Goal: Information Seeking & Learning: Learn about a topic

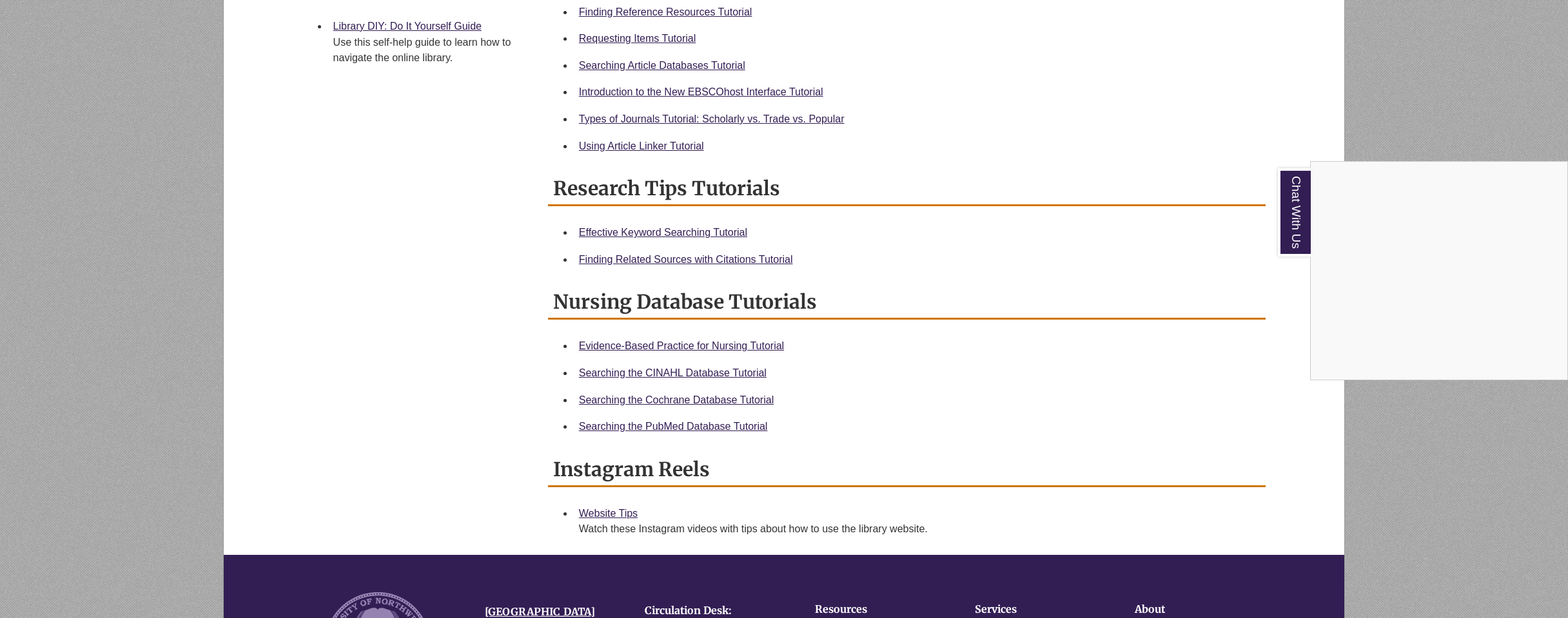
scroll to position [644, 0]
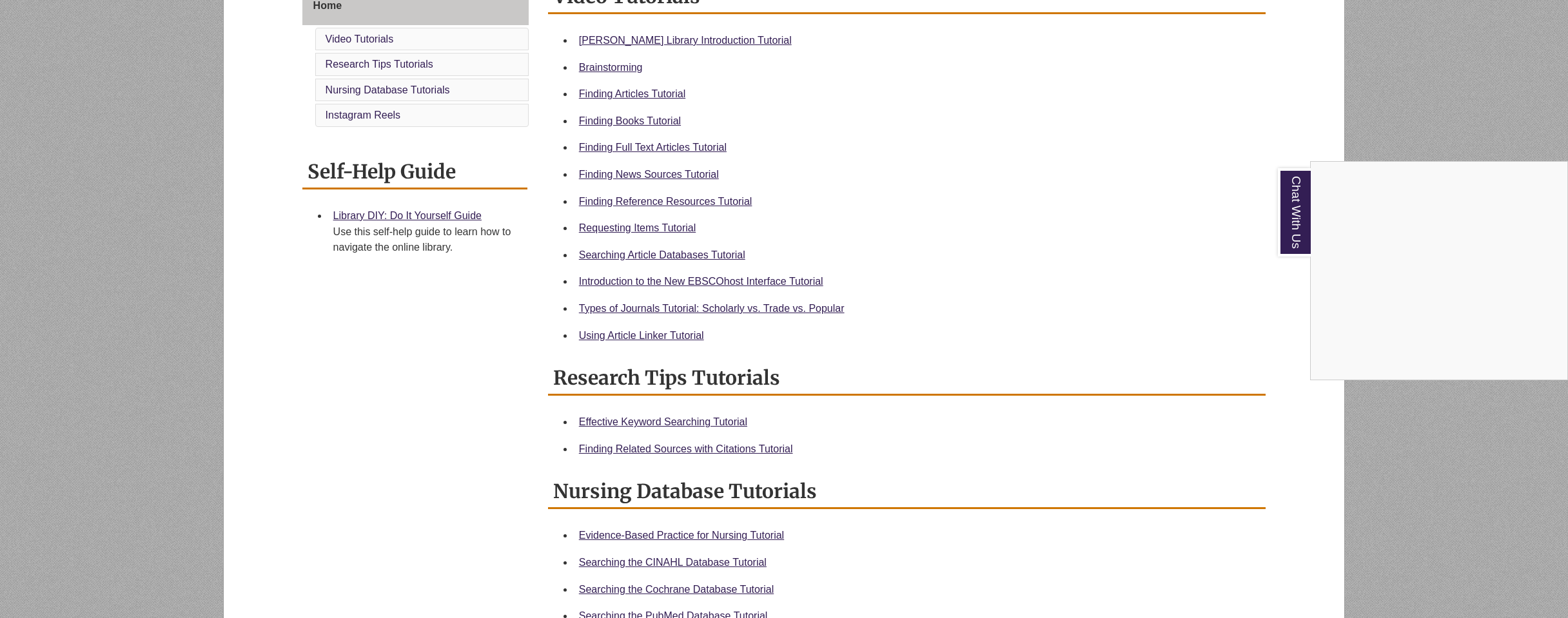
scroll to position [451, 0]
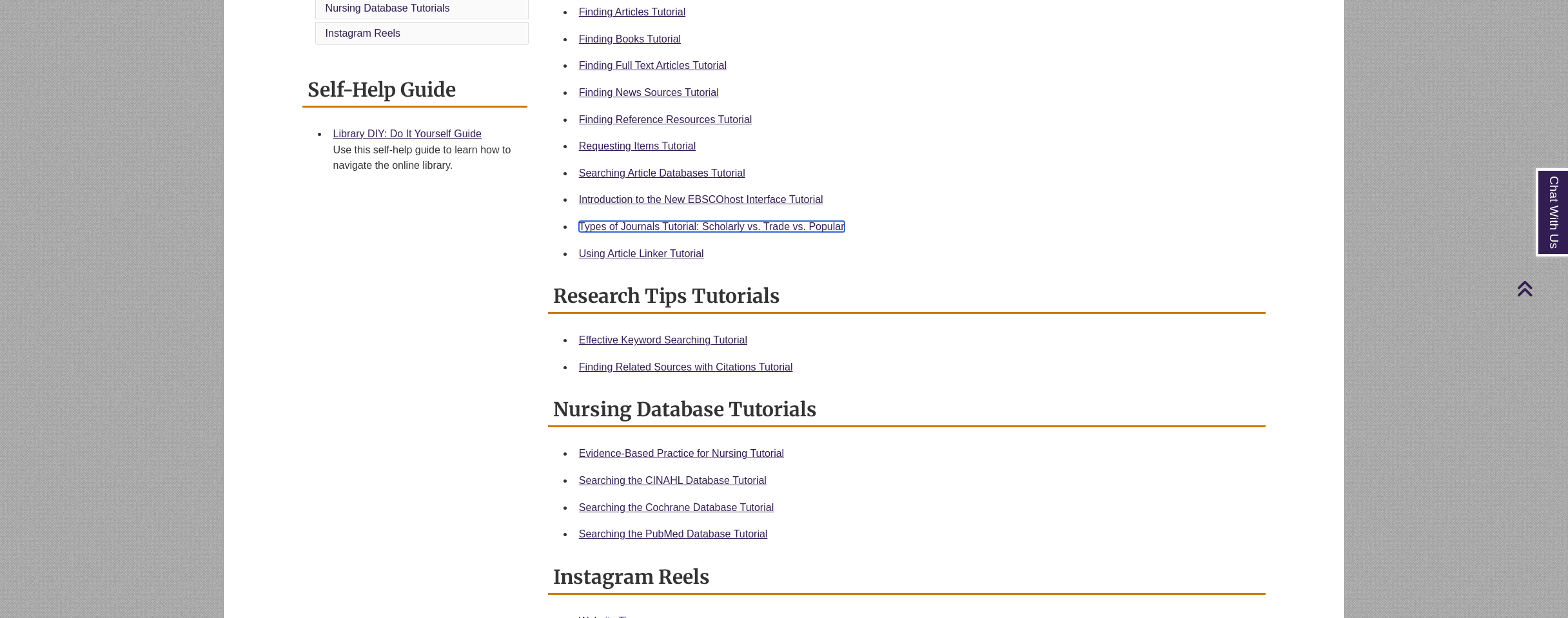
click at [614, 229] on link "Types of Journals Tutorial: Scholarly vs. Trade vs. Popular" at bounding box center [712, 226] width 266 height 11
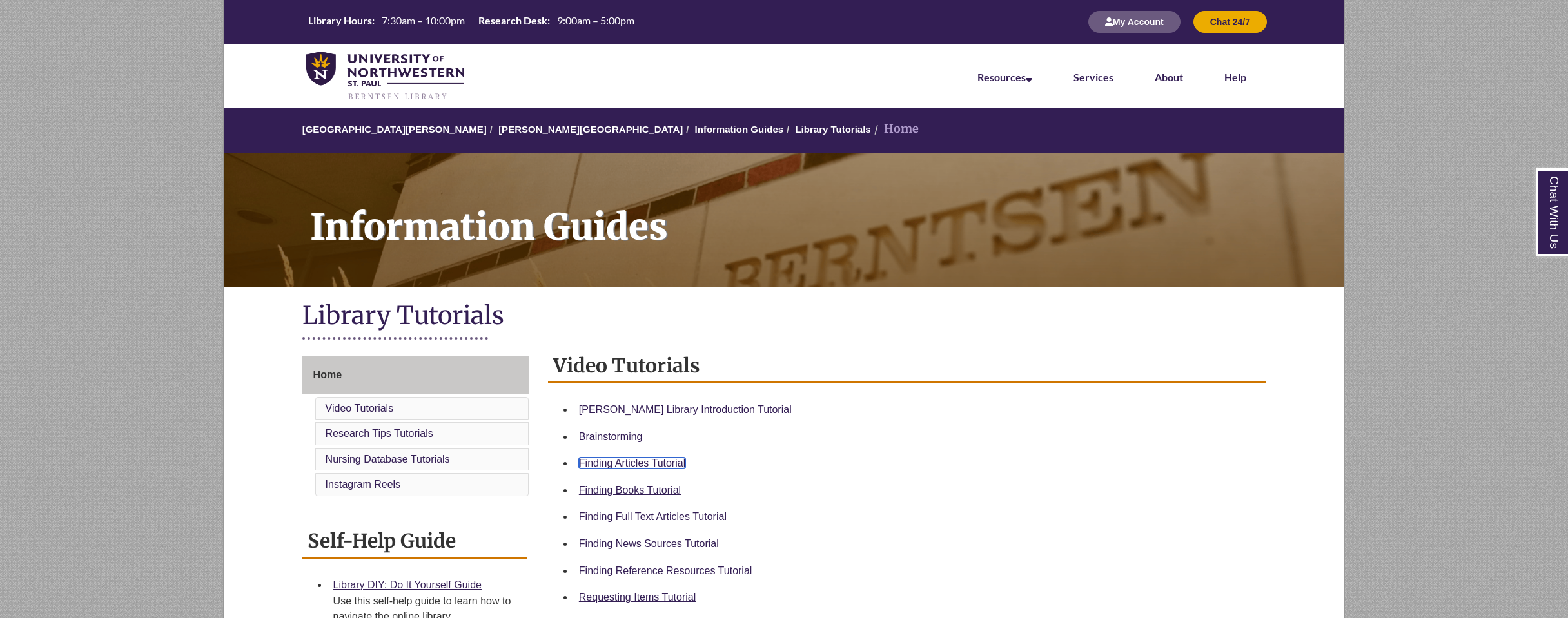
click at [622, 460] on link "Finding Articles Tutorial" at bounding box center [632, 462] width 107 height 11
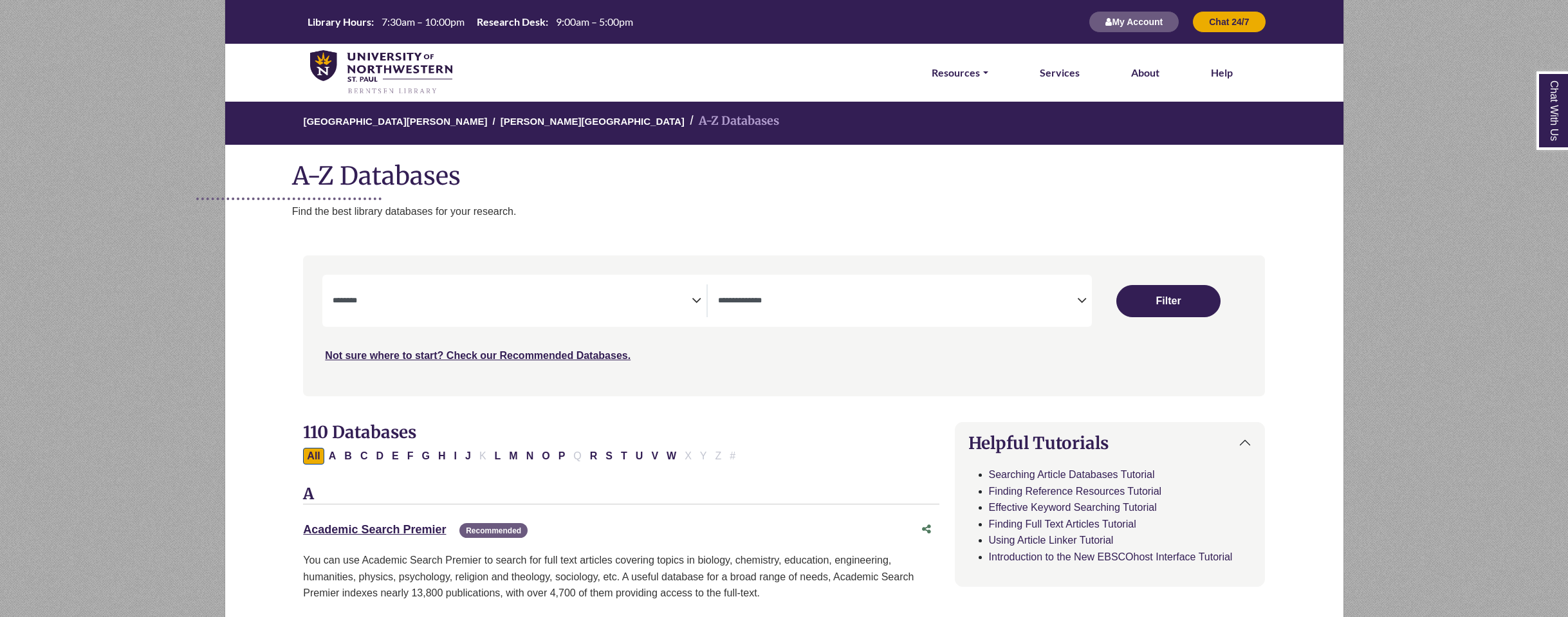
select select "Database Subject Filter"
select select "Database Types Filter"
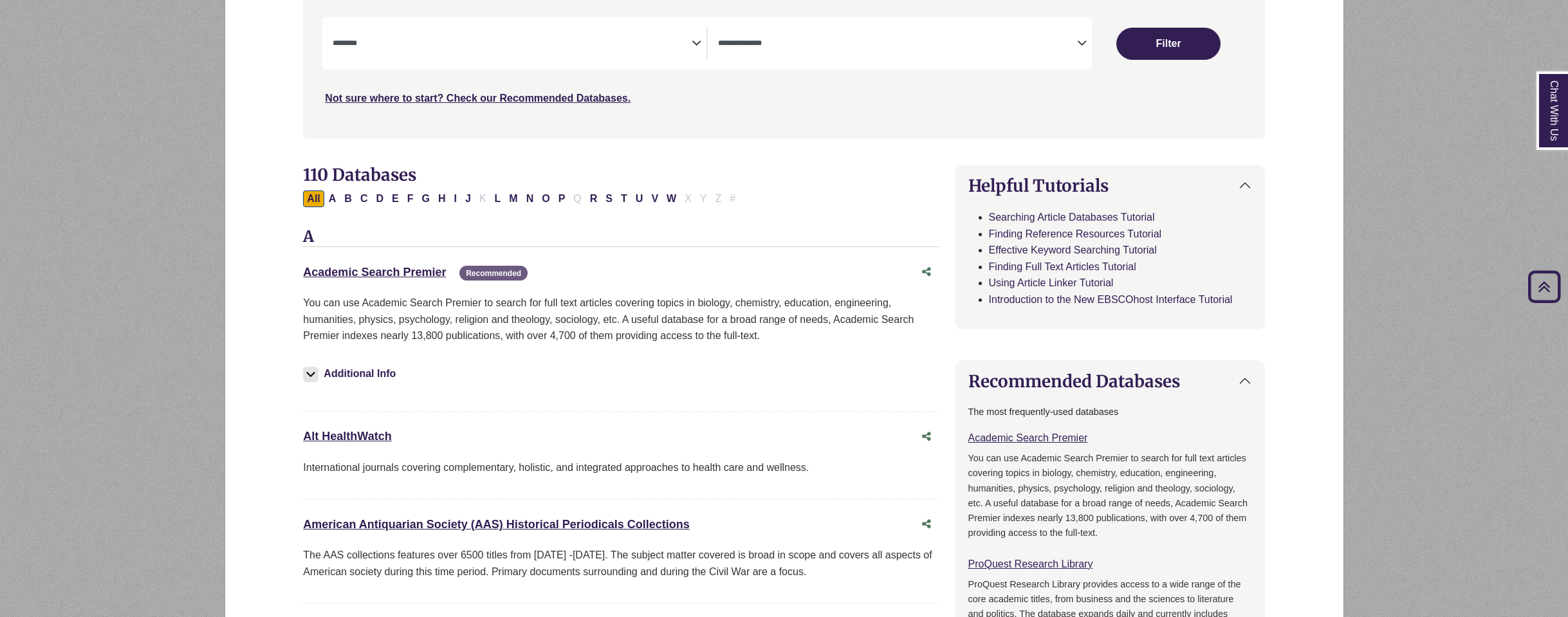
scroll to position [193, 0]
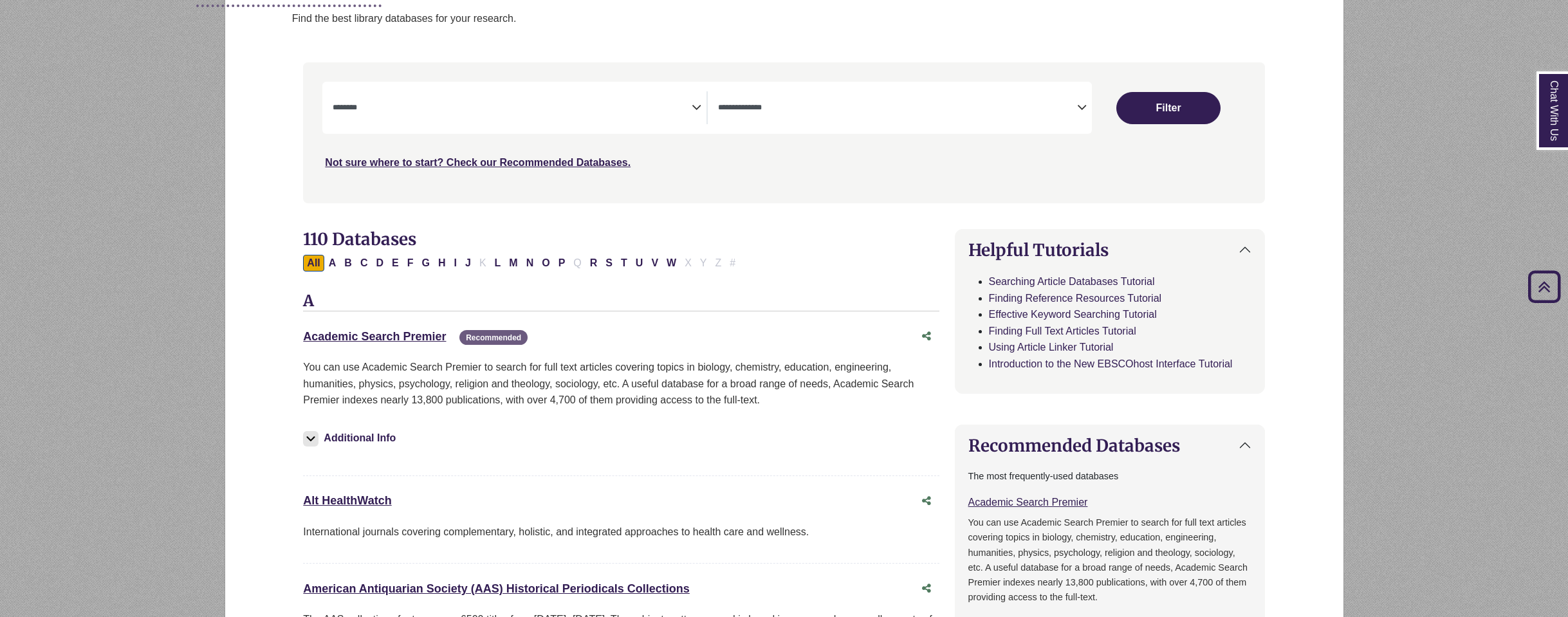
click at [450, 116] on span "Search filters" at bounding box center [512, 108] width 359 height 33
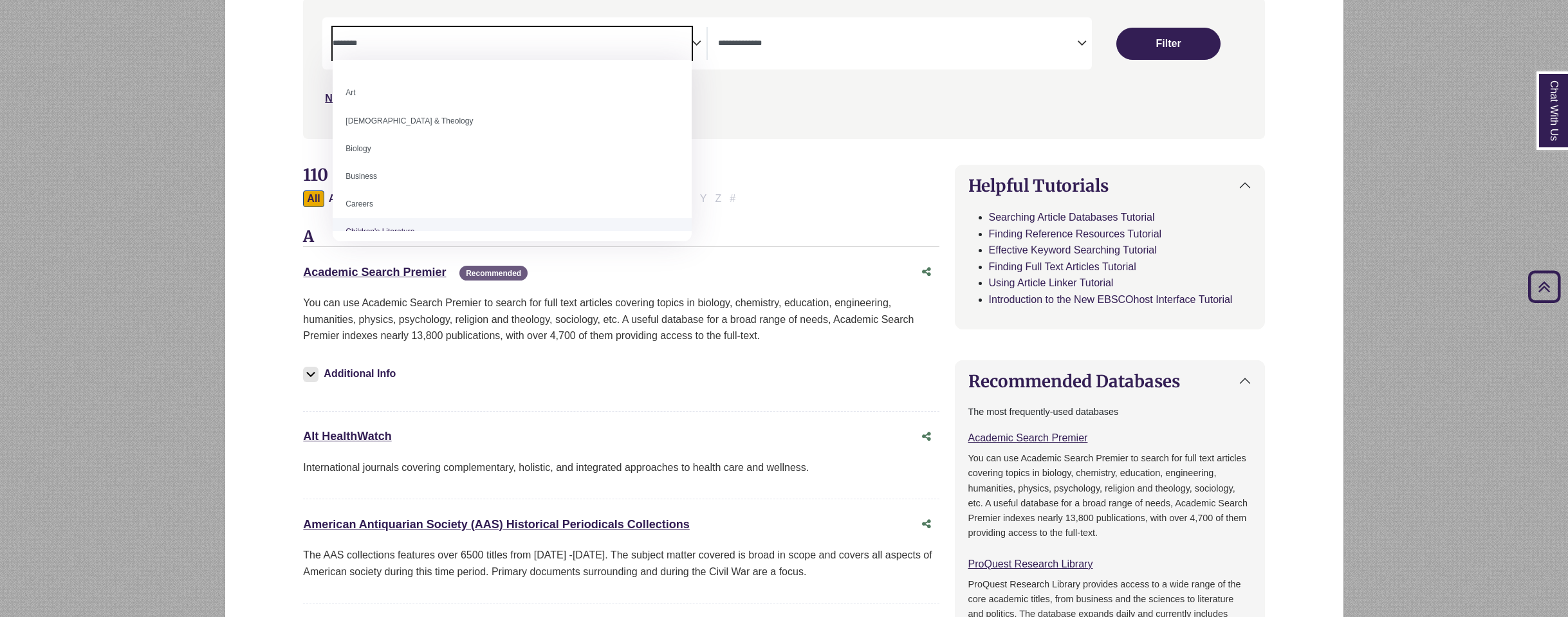
scroll to position [0, 0]
select select "*****"
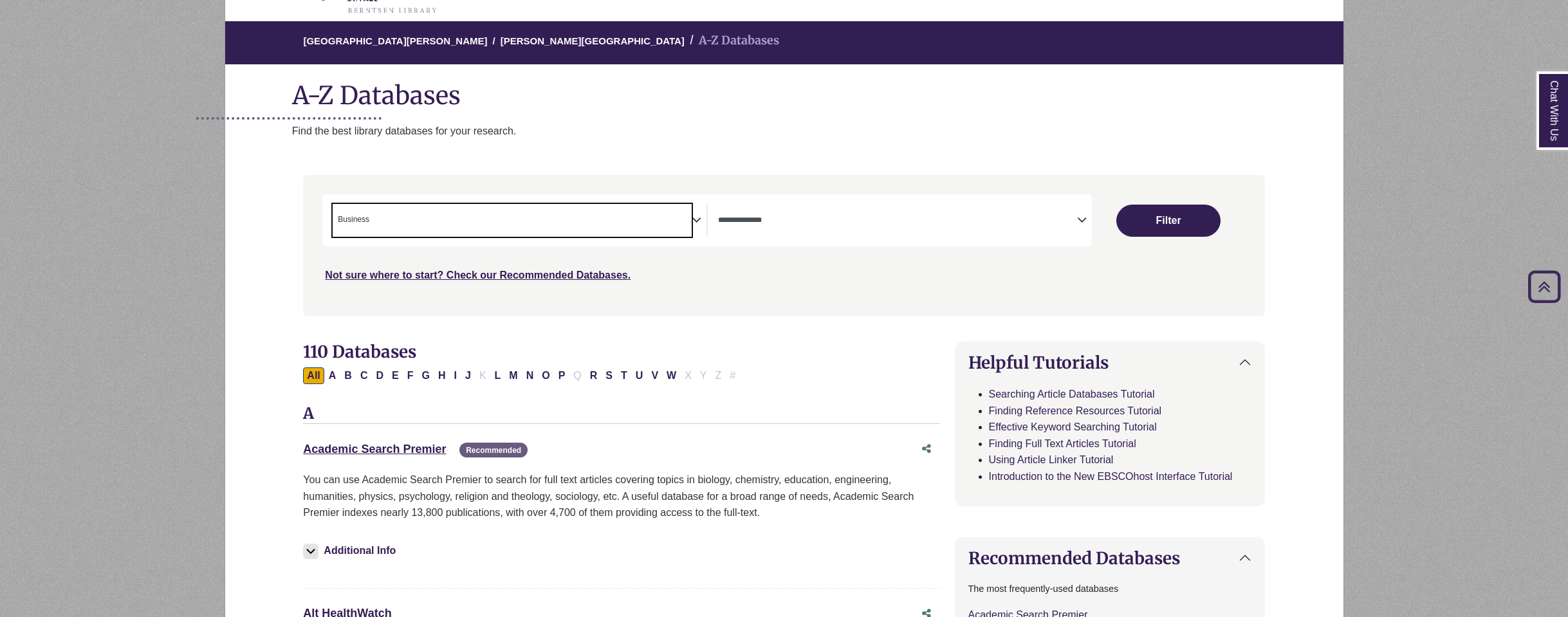
scroll to position [65, 0]
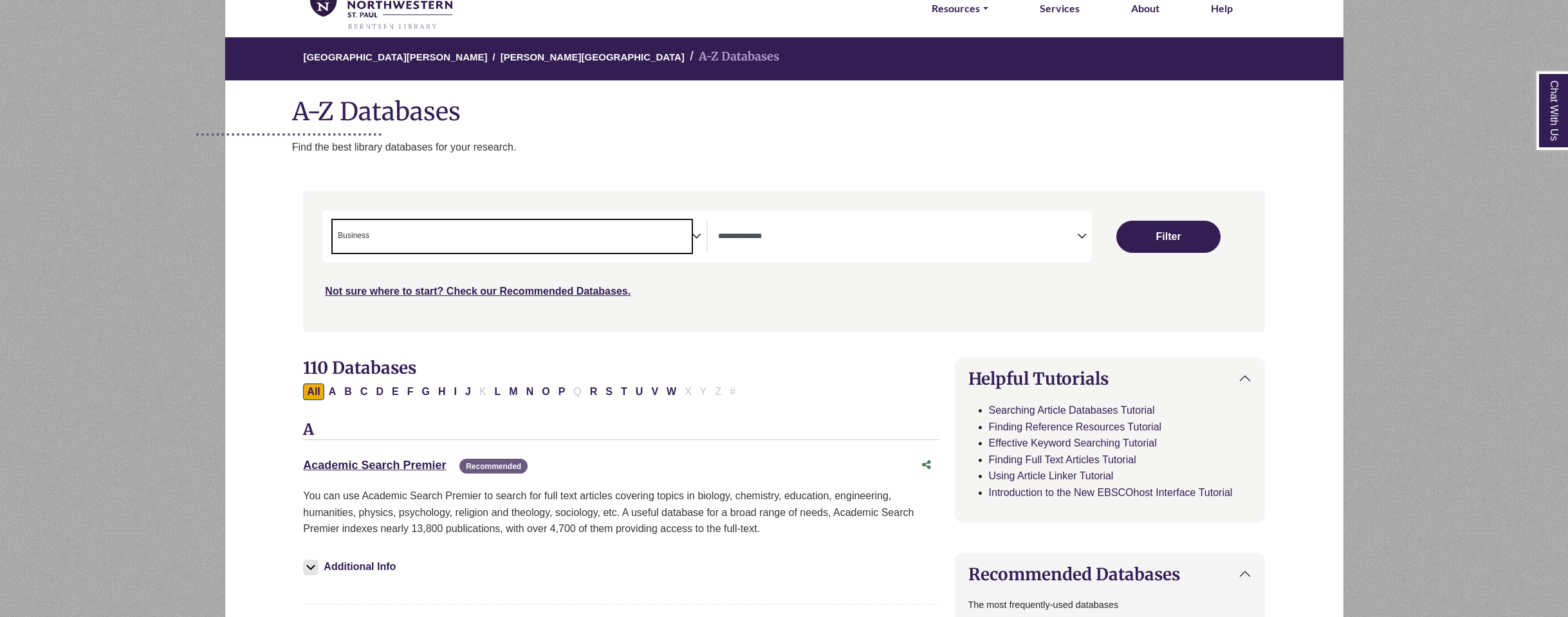
click at [435, 227] on span "× Business" at bounding box center [512, 237] width 359 height 33
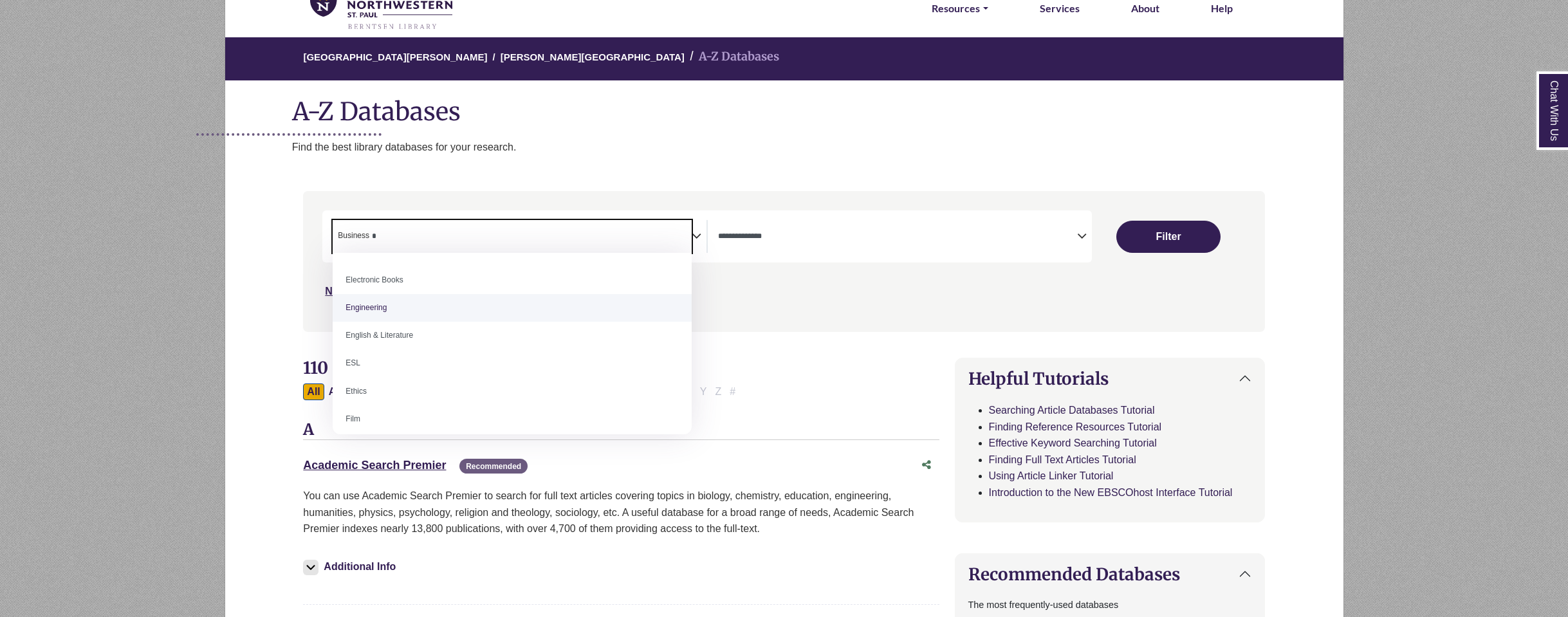
scroll to position [0, 0]
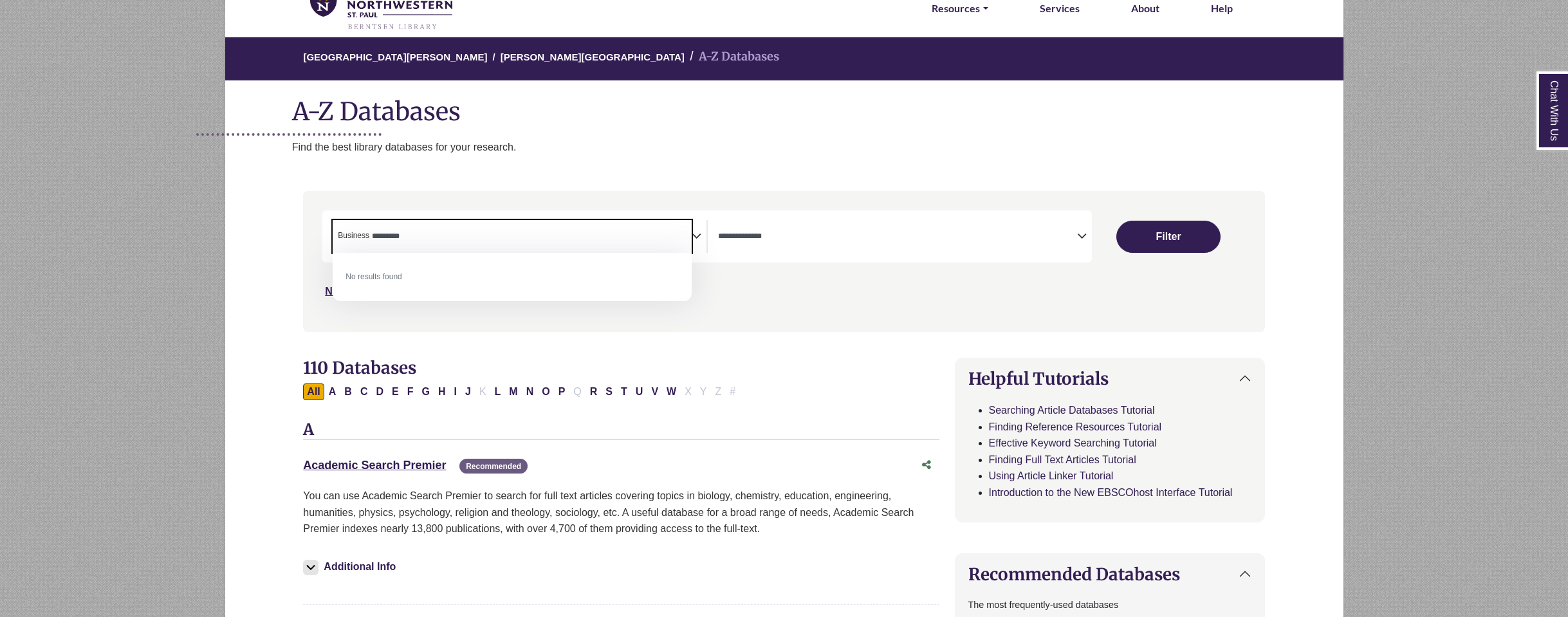
type textarea "*********"
click at [517, 341] on div "**********" at bounding box center [783, 271] width 977 height 160
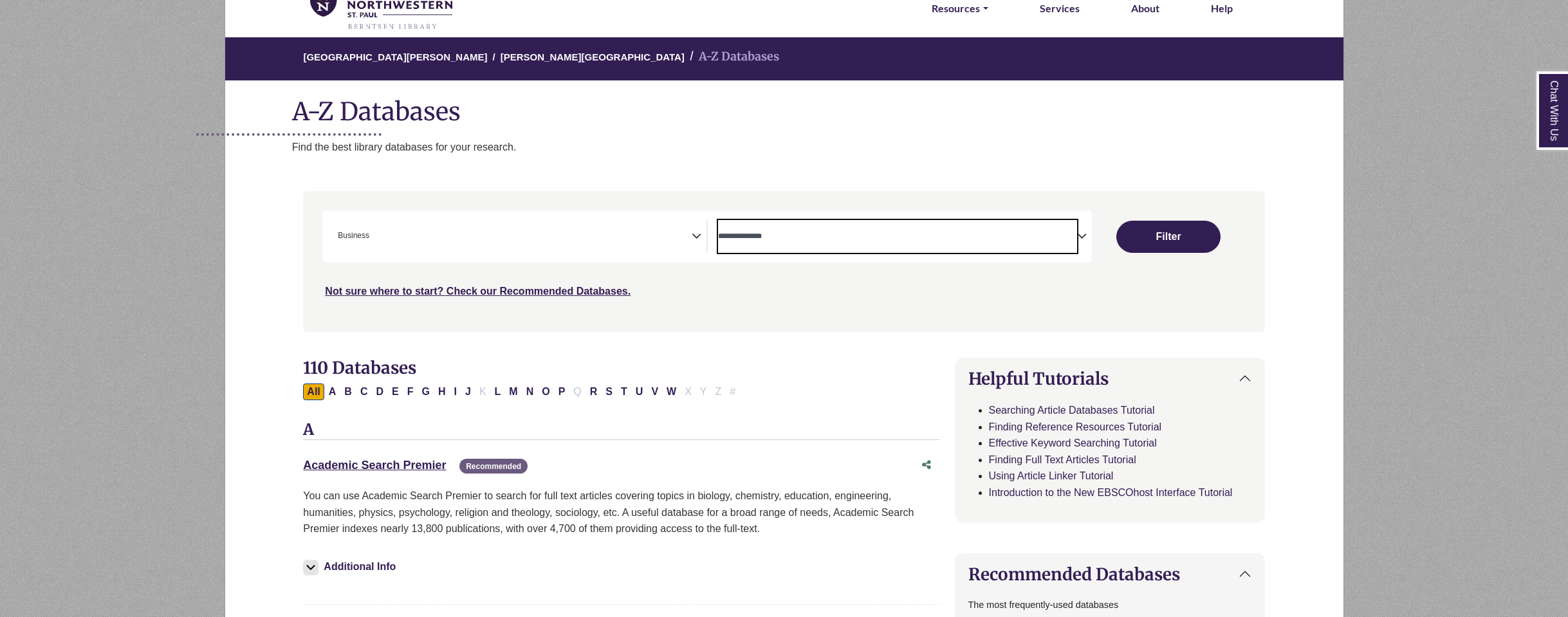
click at [955, 243] on span "Search filters" at bounding box center [897, 237] width 359 height 33
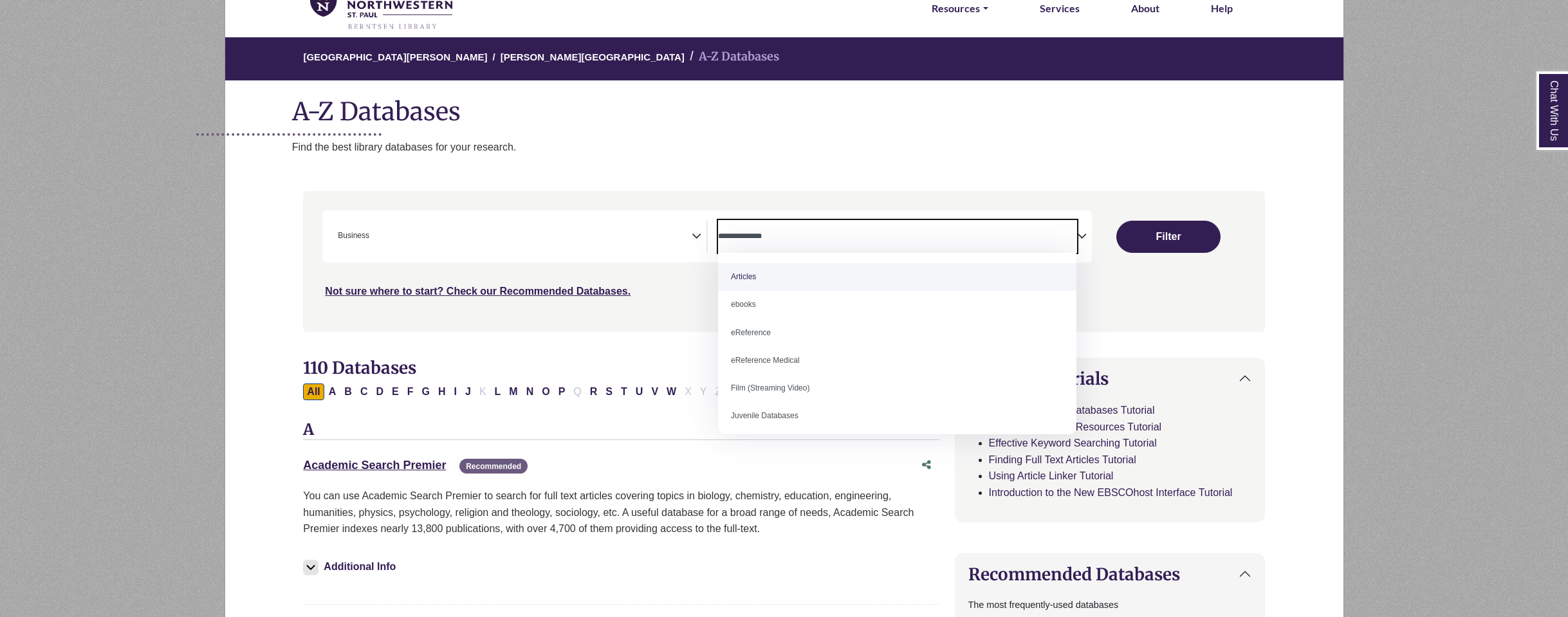
drag, startPoint x: 616, startPoint y: 317, endPoint x: 634, endPoint y: 314, distance: 18.2
click at [616, 318] on div "Search filters" at bounding box center [784, 261] width 946 height 130
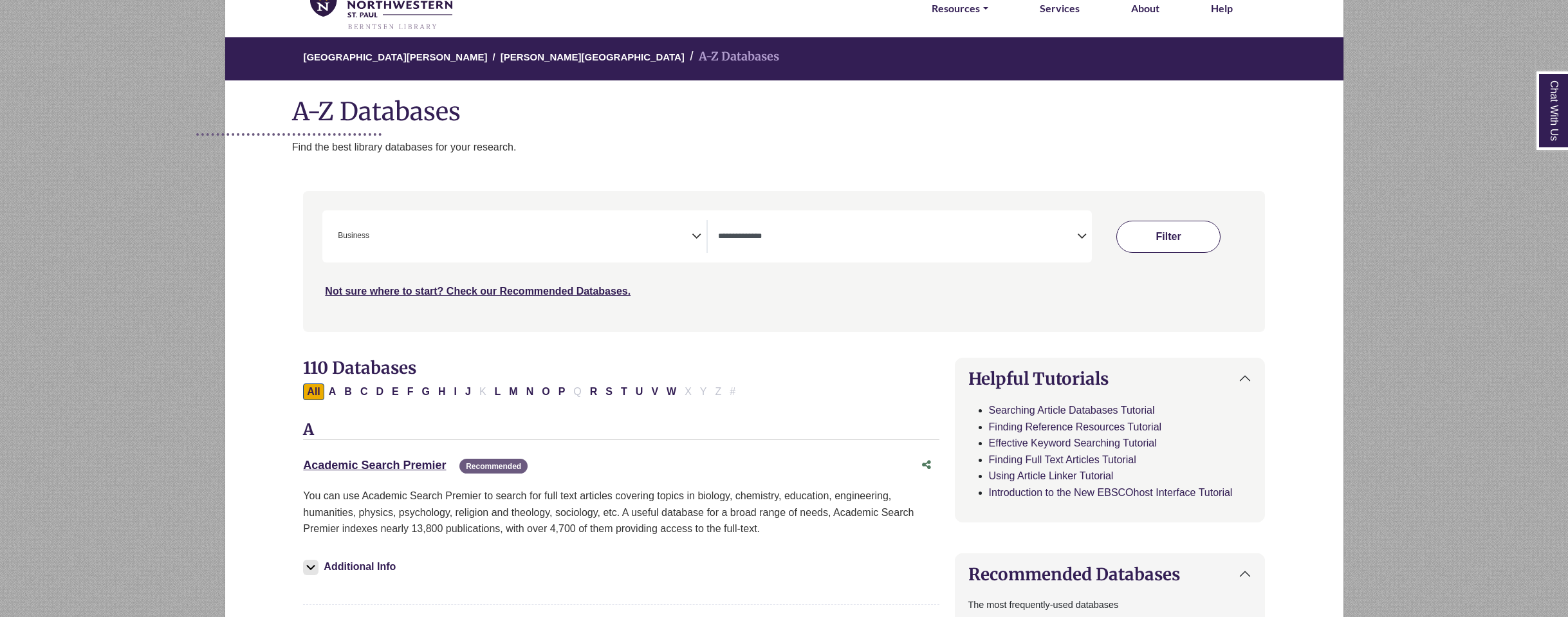
click at [1198, 252] on button "Filter" at bounding box center [1168, 237] width 104 height 32
select select "Database Types Filter"
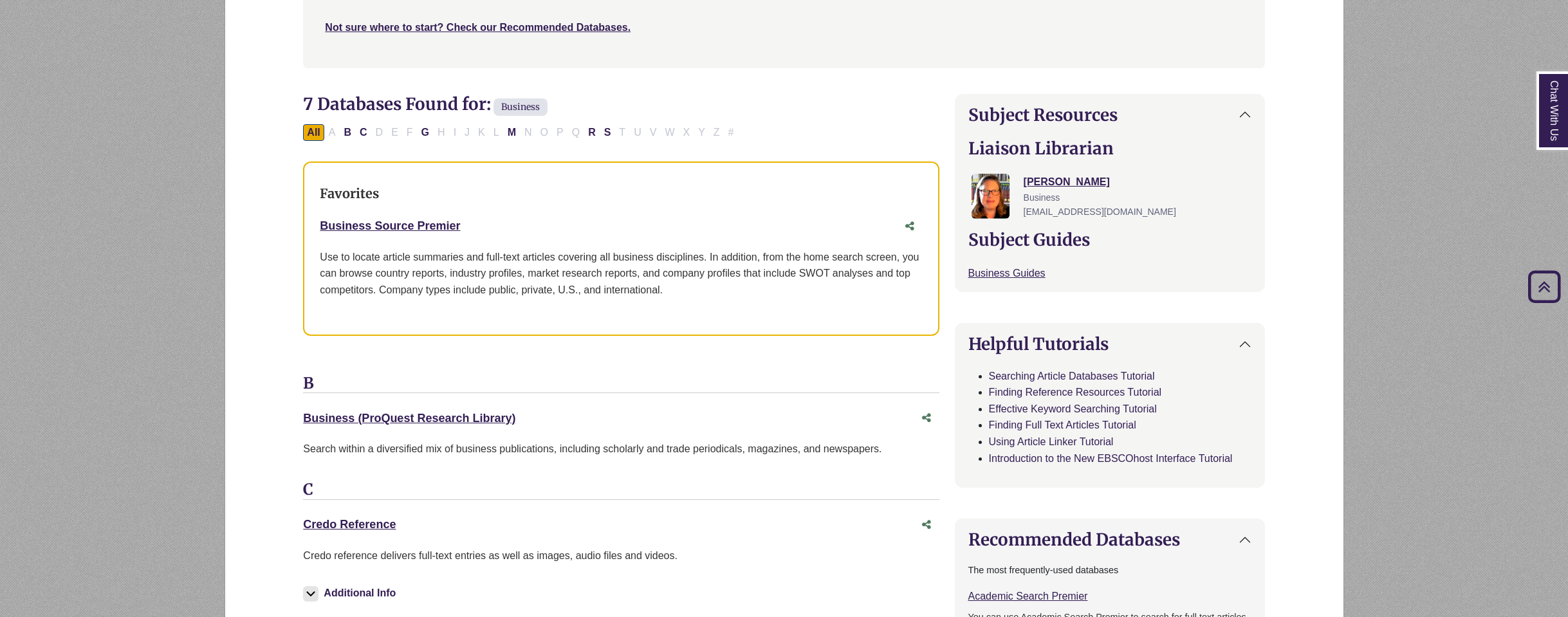
scroll to position [322, 0]
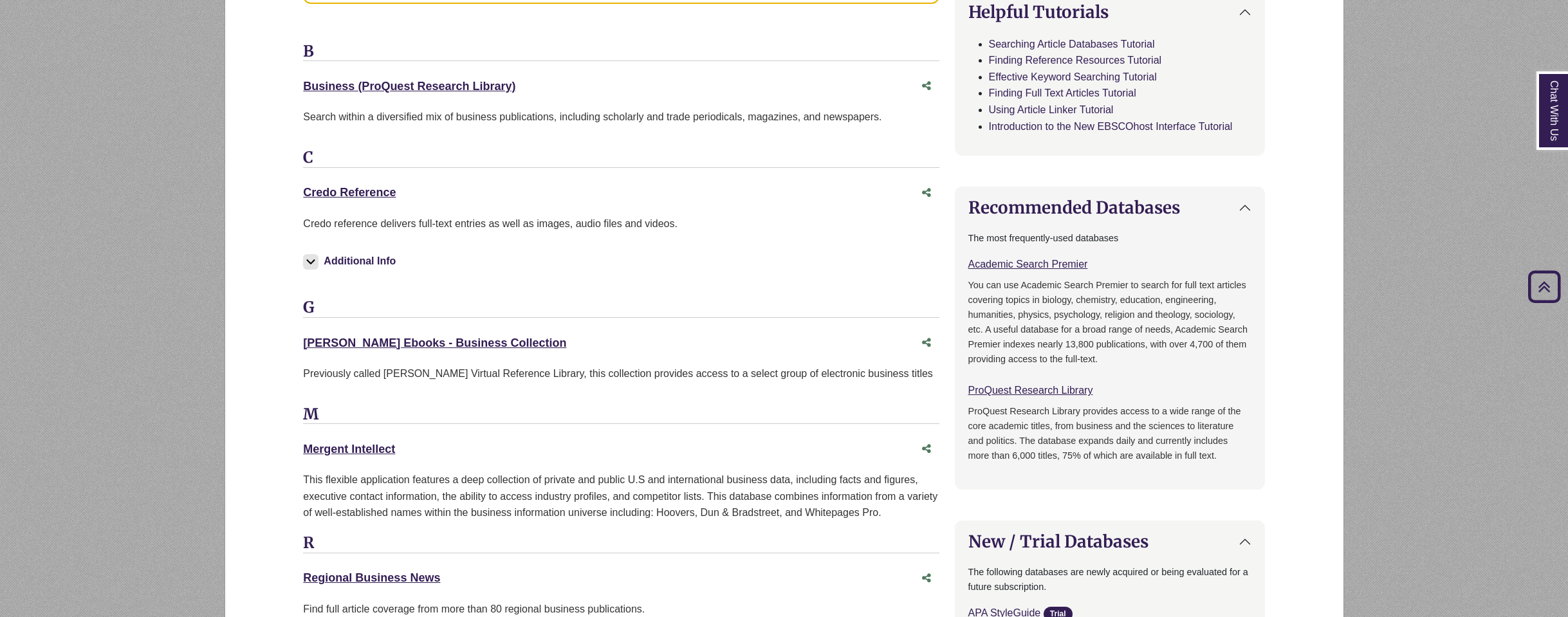
scroll to position [643, 0]
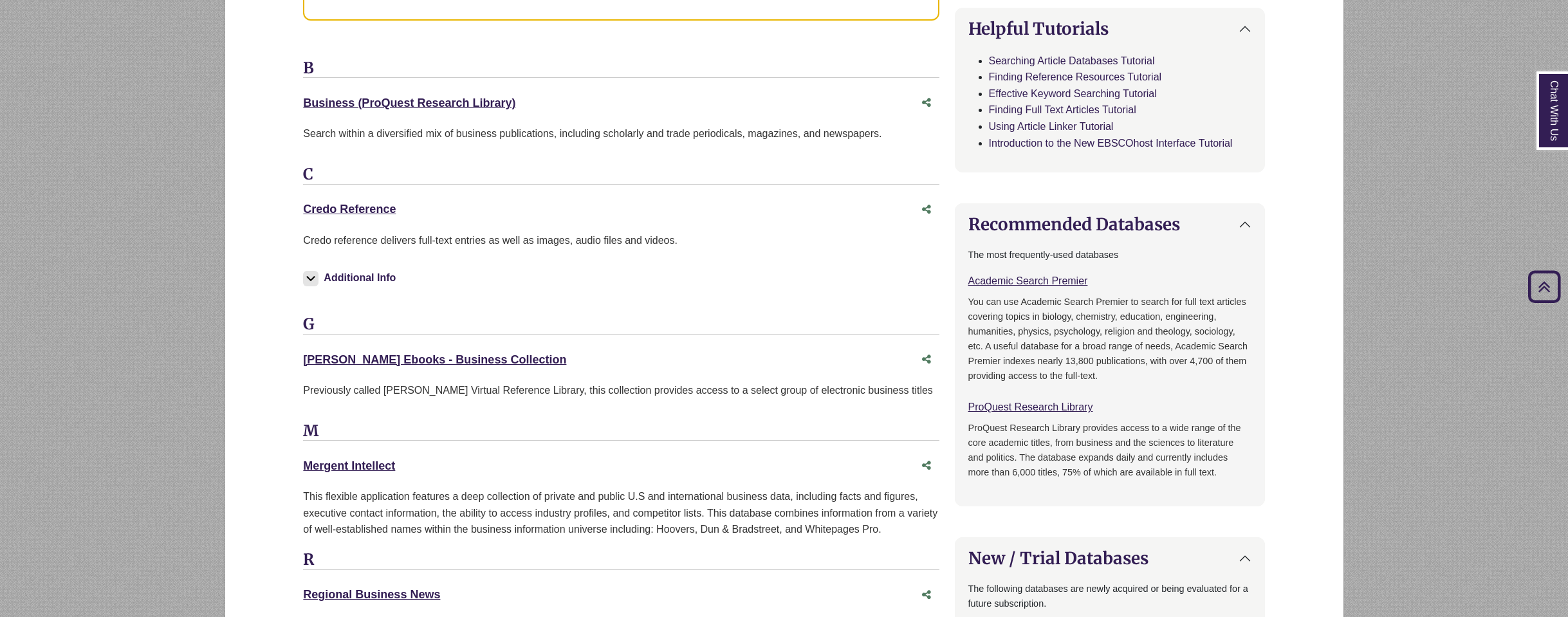
click at [313, 278] on img at bounding box center [311, 278] width 16 height 16
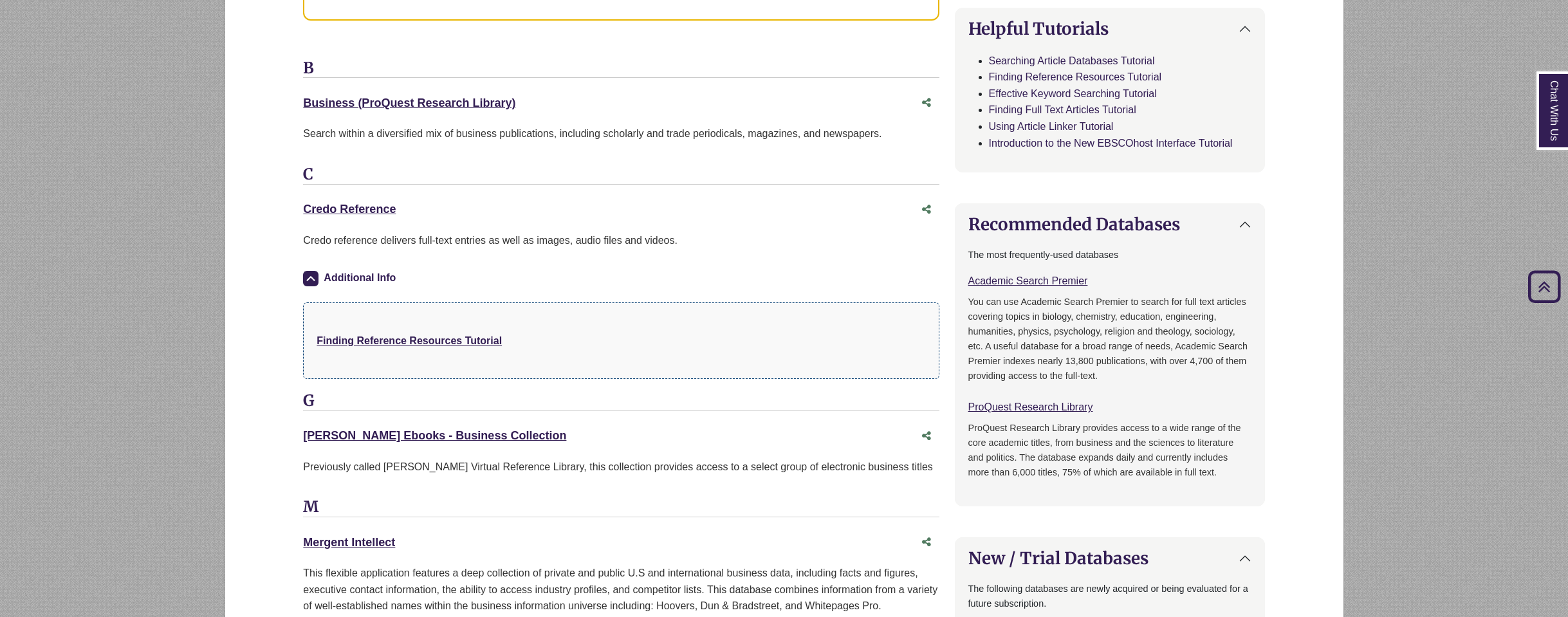
click at [313, 278] on img at bounding box center [311, 278] width 16 height 16
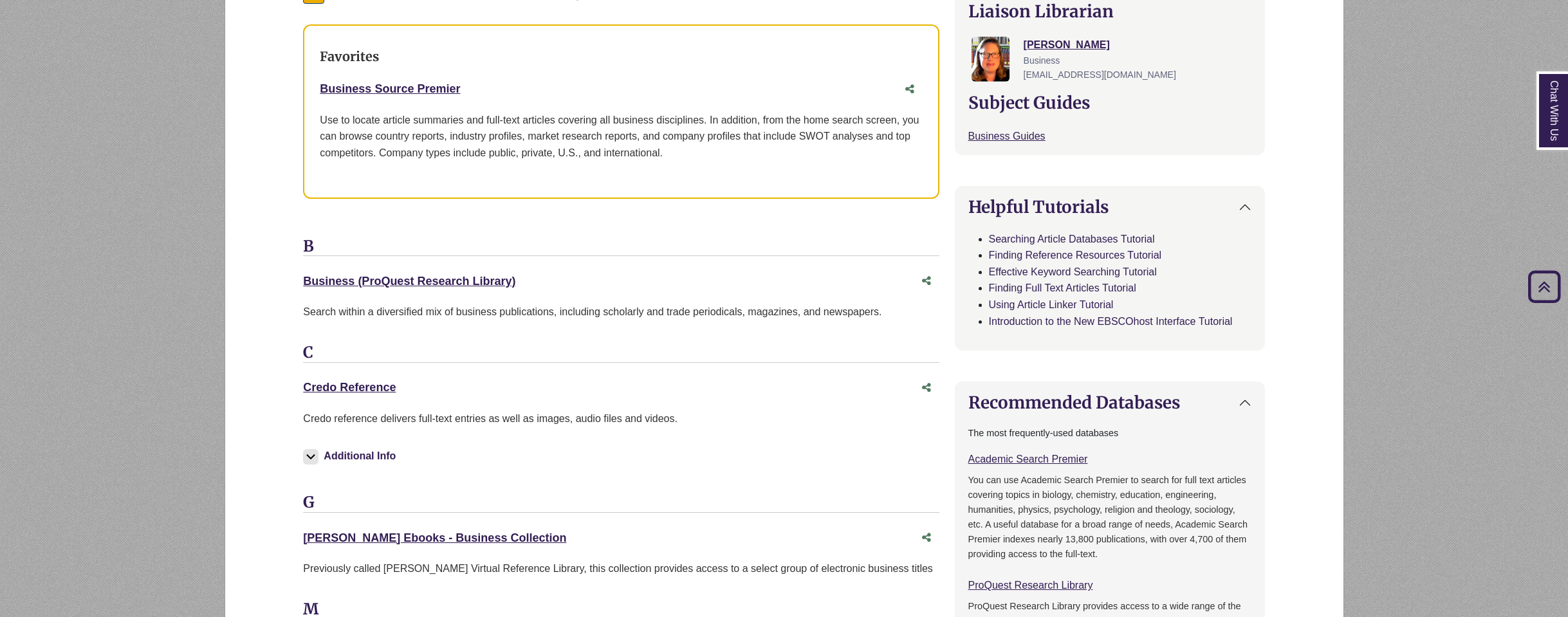
scroll to position [450, 0]
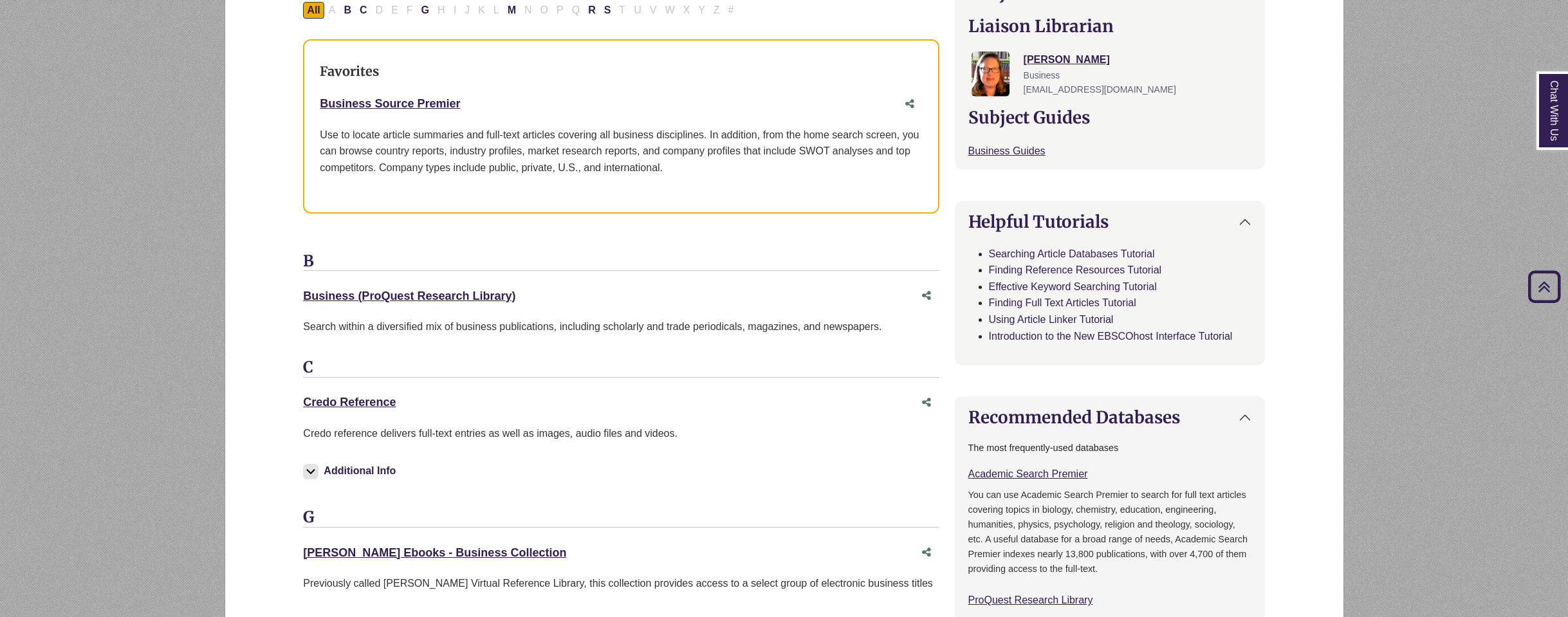
drag, startPoint x: 421, startPoint y: 412, endPoint x: 297, endPoint y: 406, distance: 124.1
click at [295, 406] on div "**********" at bounding box center [784, 593] width 1120 height 1602
copy link "Credo Reference"
click at [273, 323] on div "**********" at bounding box center [784, 593] width 1120 height 1602
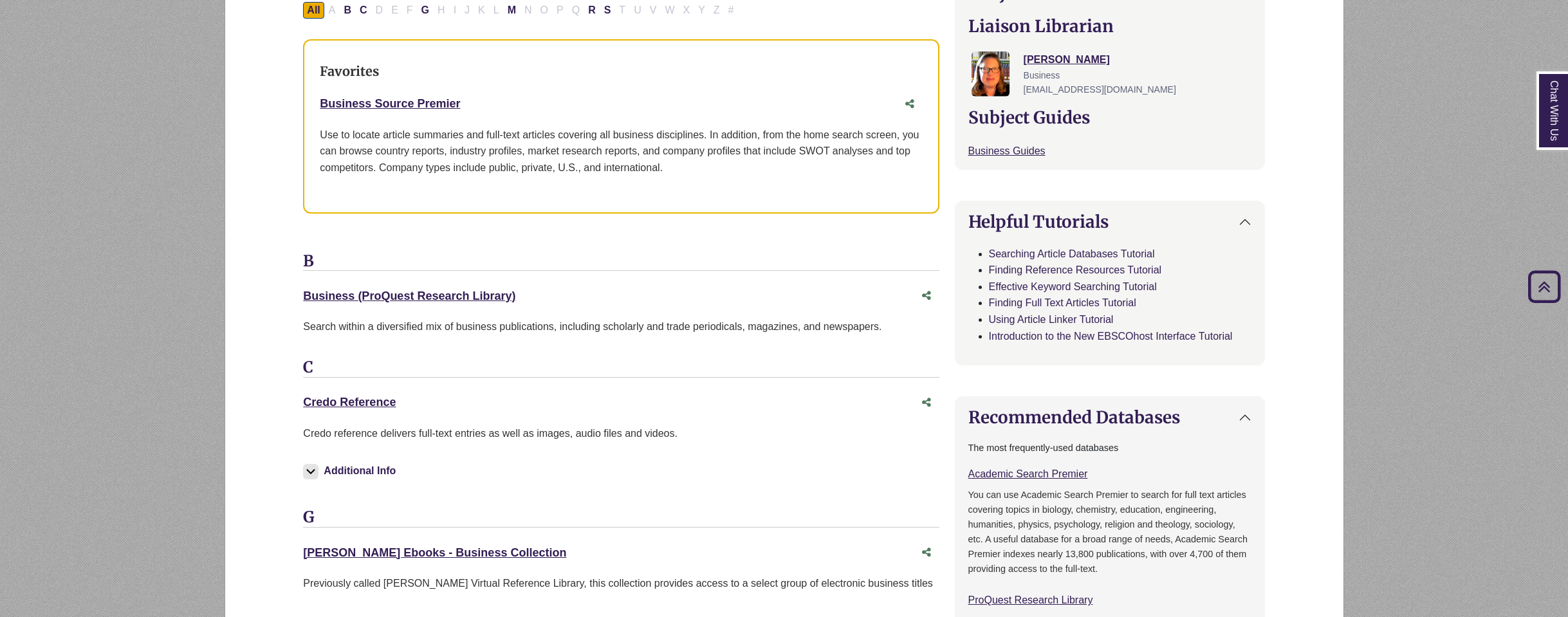
drag, startPoint x: 483, startPoint y: 104, endPoint x: 315, endPoint y: 99, distance: 168.1
click at [315, 99] on div "Favorites Business Source Premier This link opens in a new window Use to locate…" at bounding box center [621, 127] width 636 height 175
copy link "Business Source Premier"
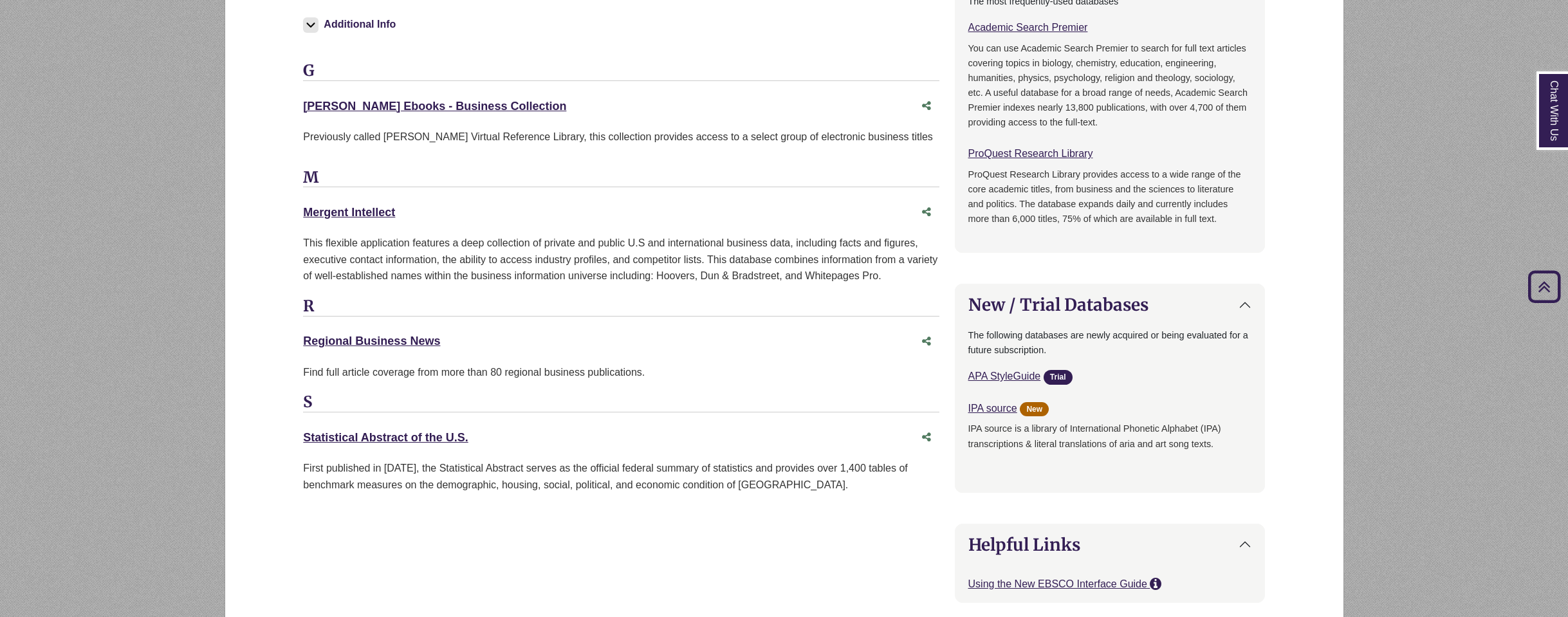
scroll to position [901, 0]
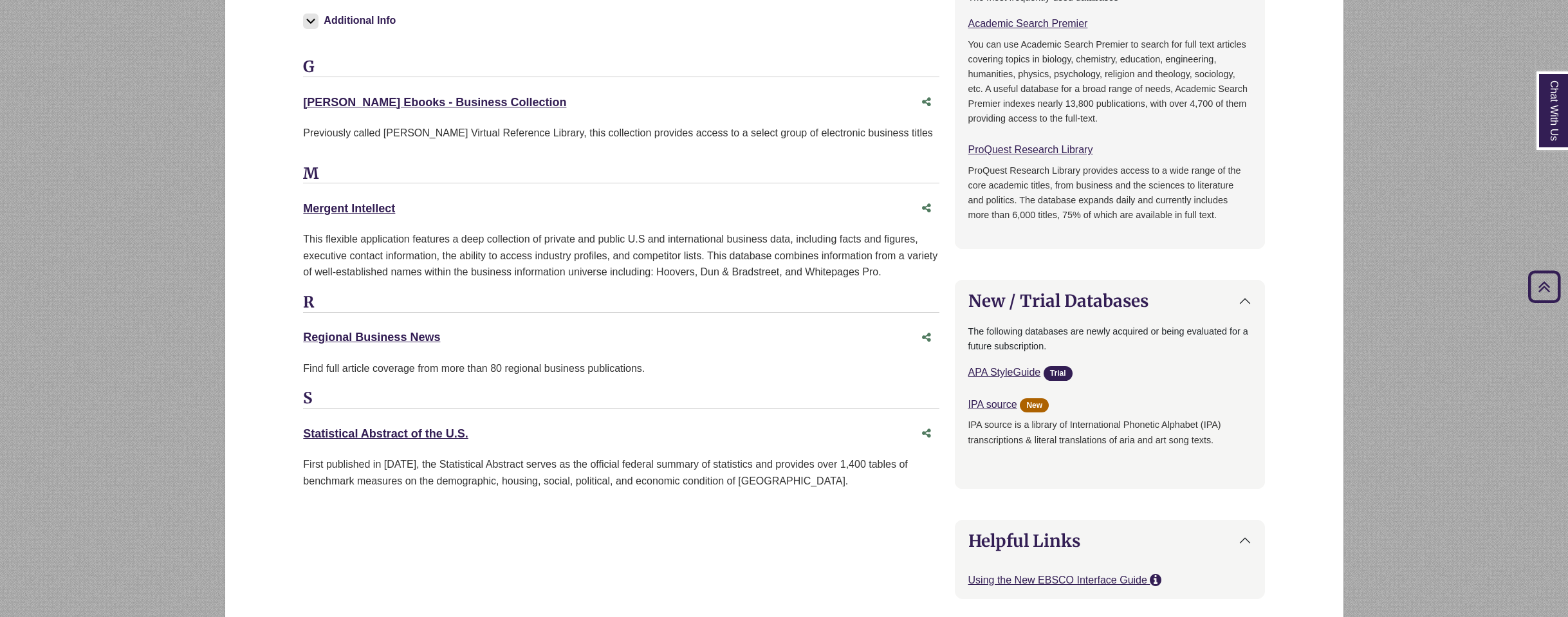
drag, startPoint x: 503, startPoint y: 417, endPoint x: 282, endPoint y: 419, distance: 221.0
click at [282, 419] on div "**********" at bounding box center [784, 143] width 1120 height 1602
copy link "Statistical Abstract of the U.S."
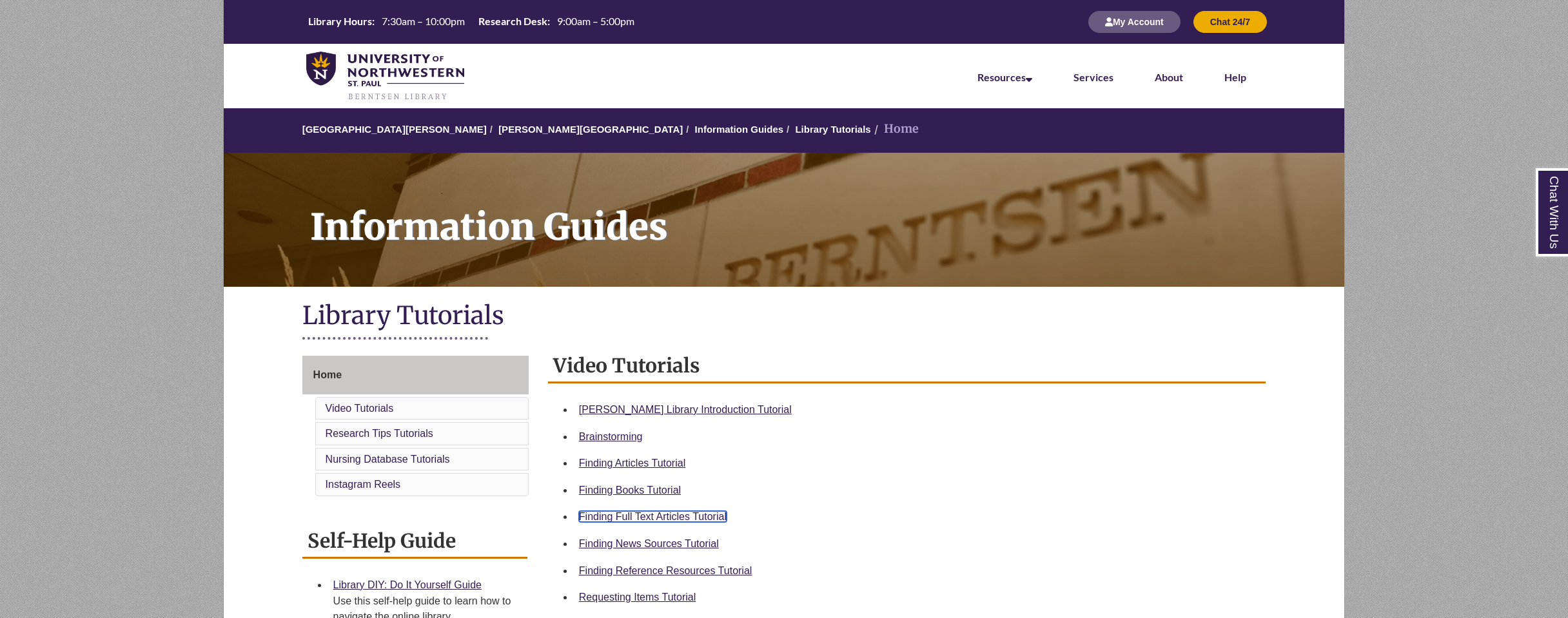
click at [679, 518] on link "Finding Full Text Articles Tutorial" at bounding box center [652, 517] width 148 height 11
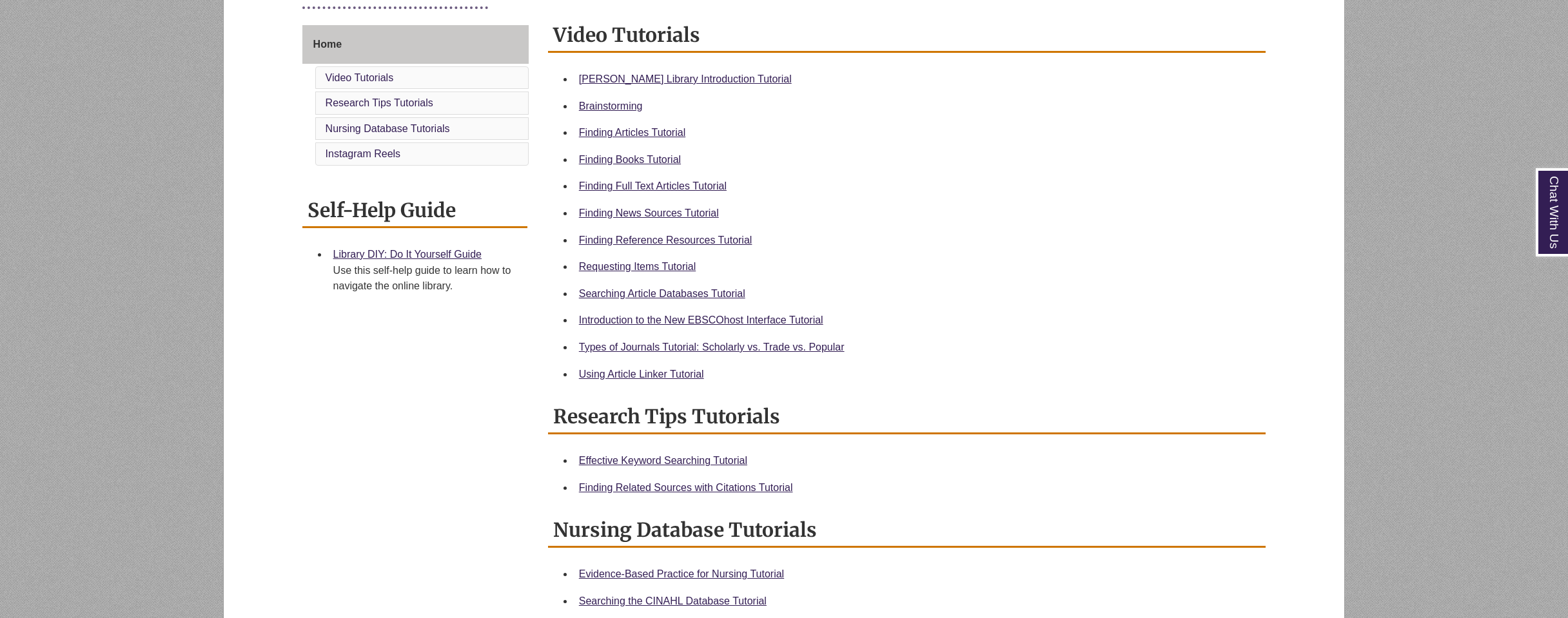
scroll to position [386, 0]
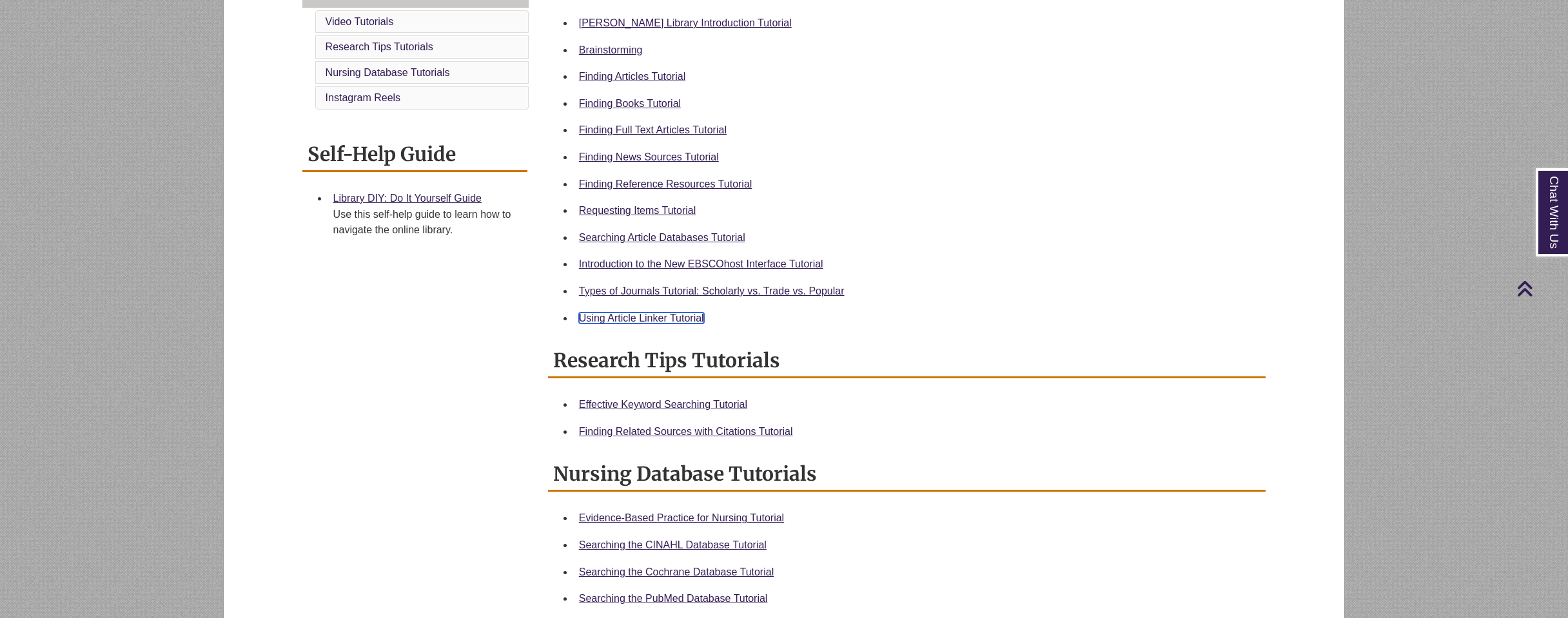
click at [631, 314] on link "Using Article Linker Tutorial" at bounding box center [641, 318] width 125 height 11
